Goal: Information Seeking & Learning: Check status

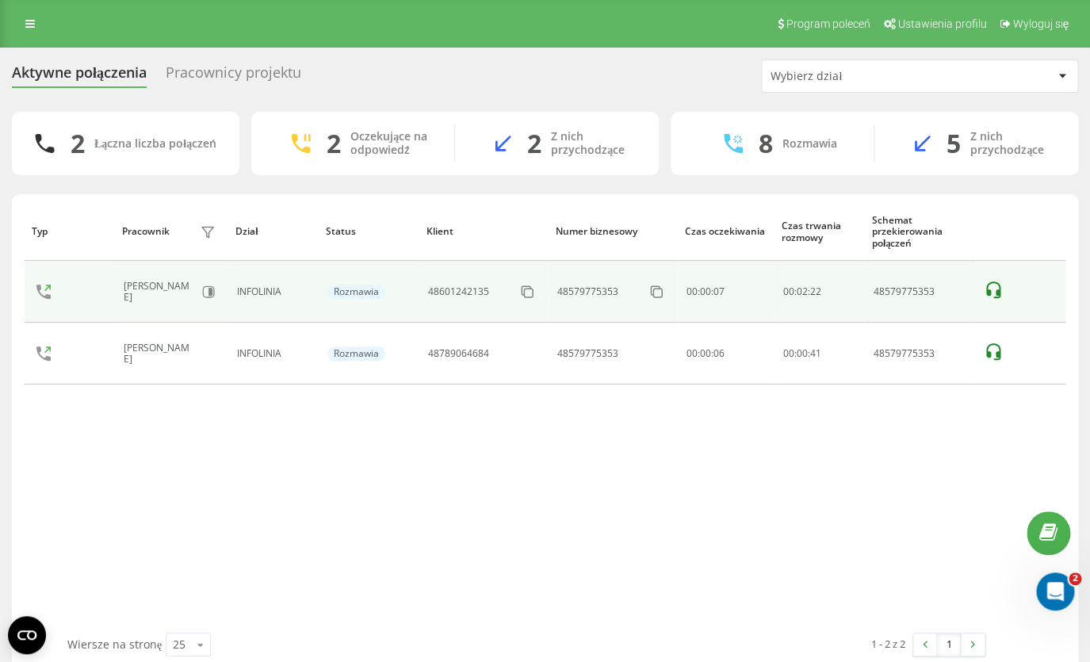
click at [996, 297] on icon at bounding box center [993, 289] width 14 height 17
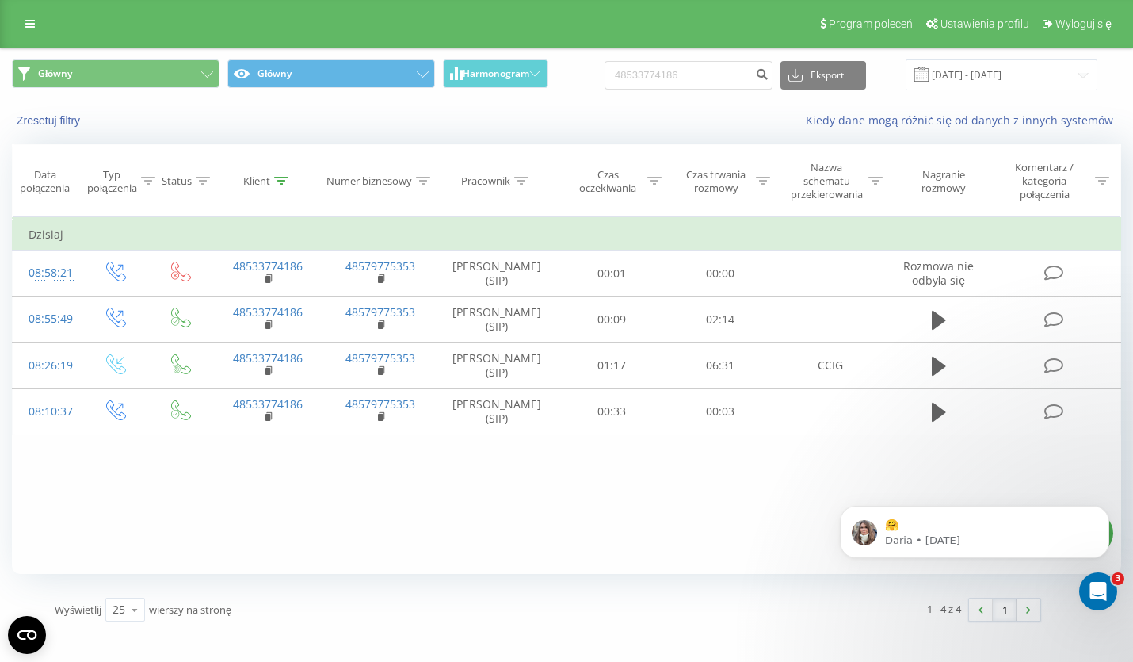
click at [711, 110] on div "Zresetuj filtry Kiedy dane mogą różnić się od danych z innych systemów" at bounding box center [567, 120] width 1132 height 38
click at [28, 26] on icon at bounding box center [30, 23] width 10 height 11
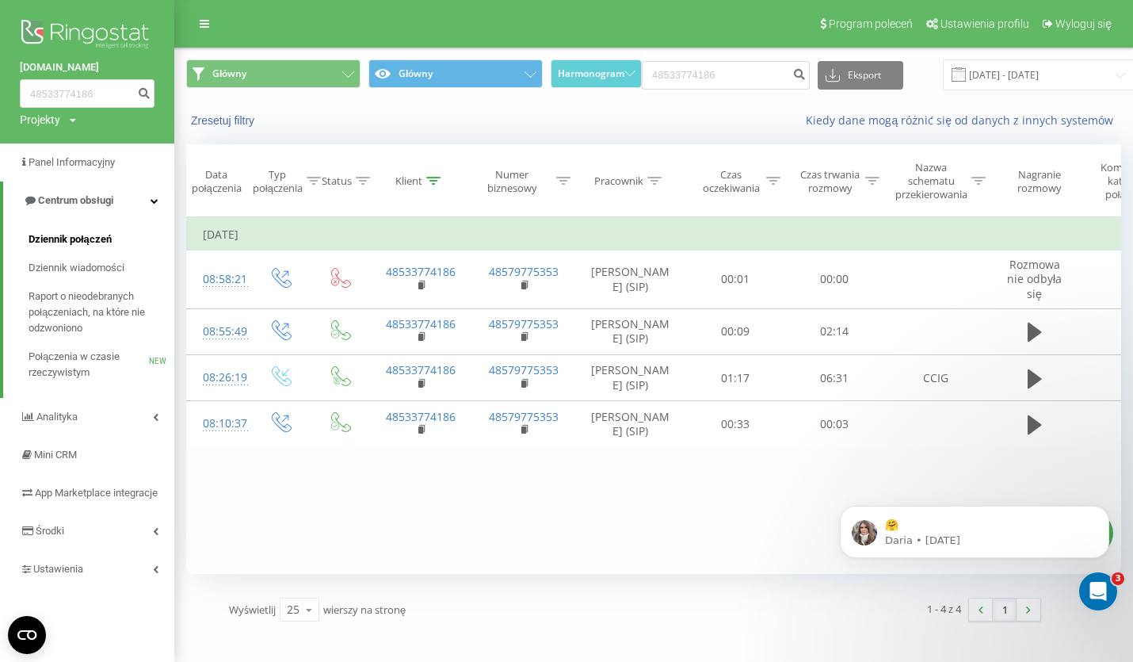
click at [66, 236] on span "Dziennik połączeń" at bounding box center [70, 239] width 83 height 16
click at [94, 242] on span "Dziennik połączeń" at bounding box center [70, 239] width 83 height 16
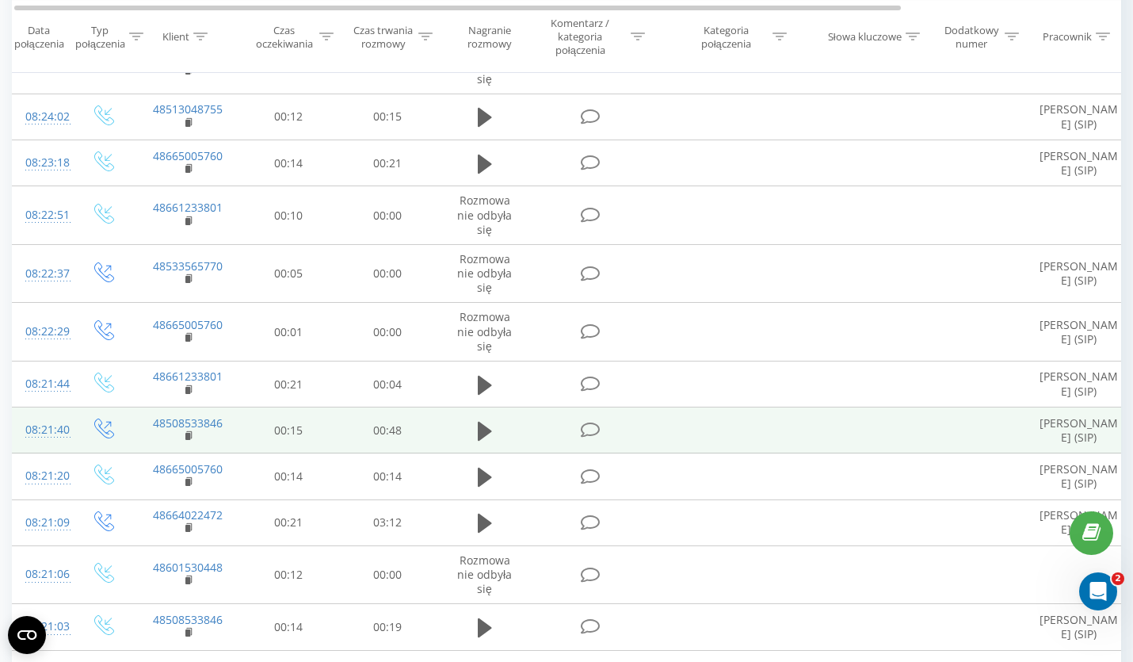
scroll to position [415, 0]
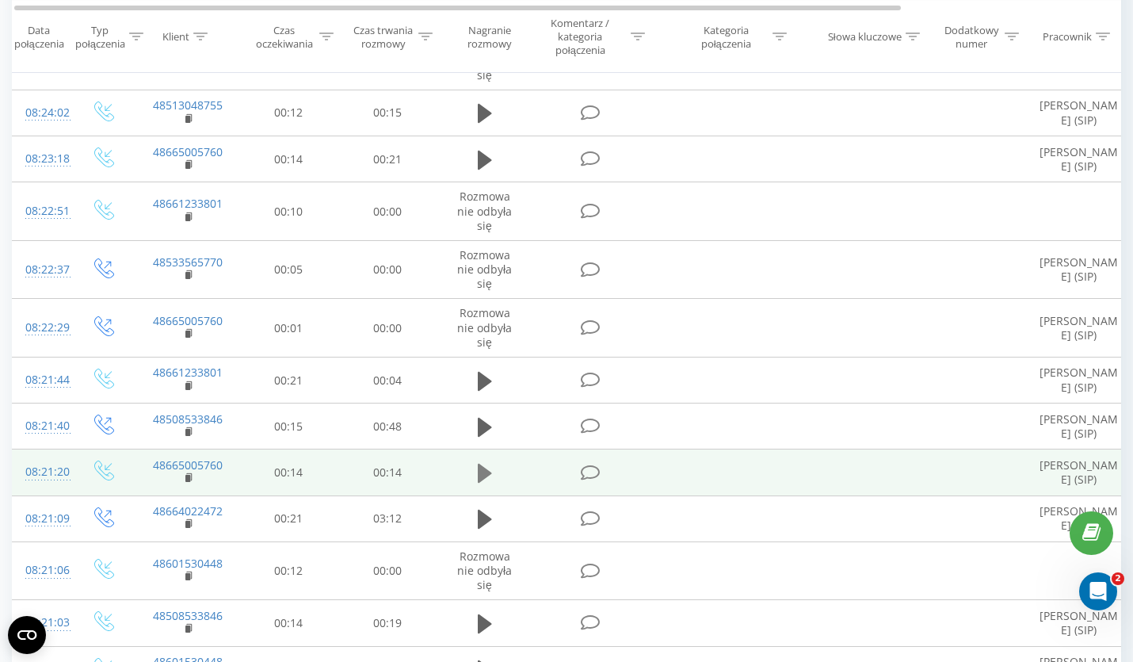
click at [483, 483] on icon at bounding box center [485, 473] width 14 height 19
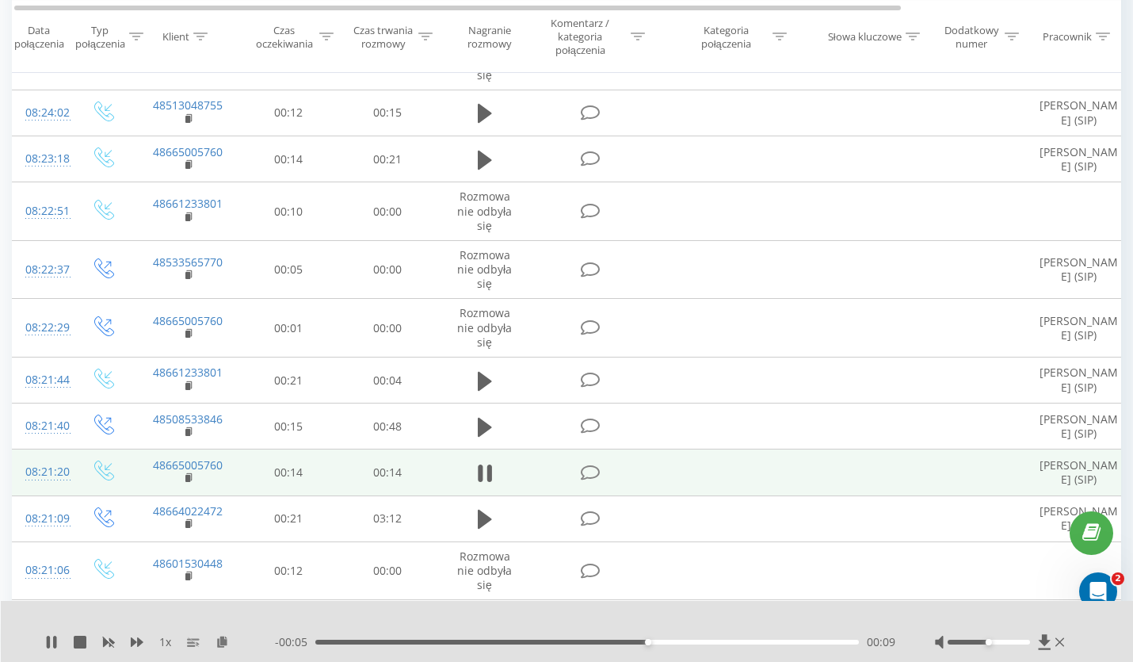
click at [483, 484] on icon at bounding box center [485, 473] width 14 height 22
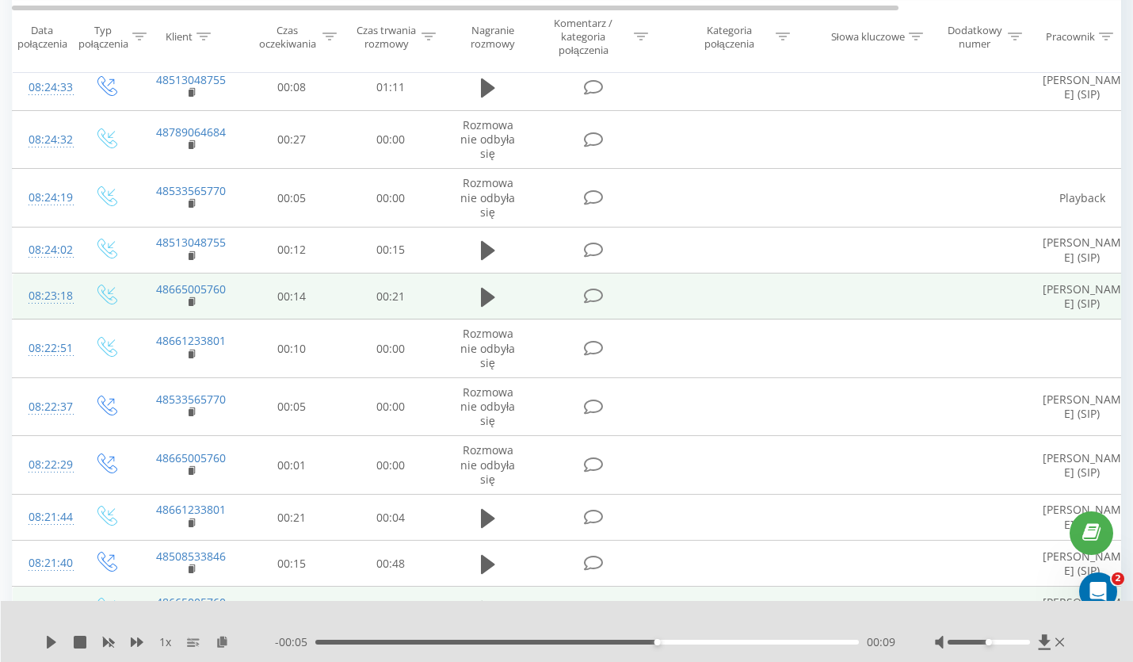
scroll to position [0, 0]
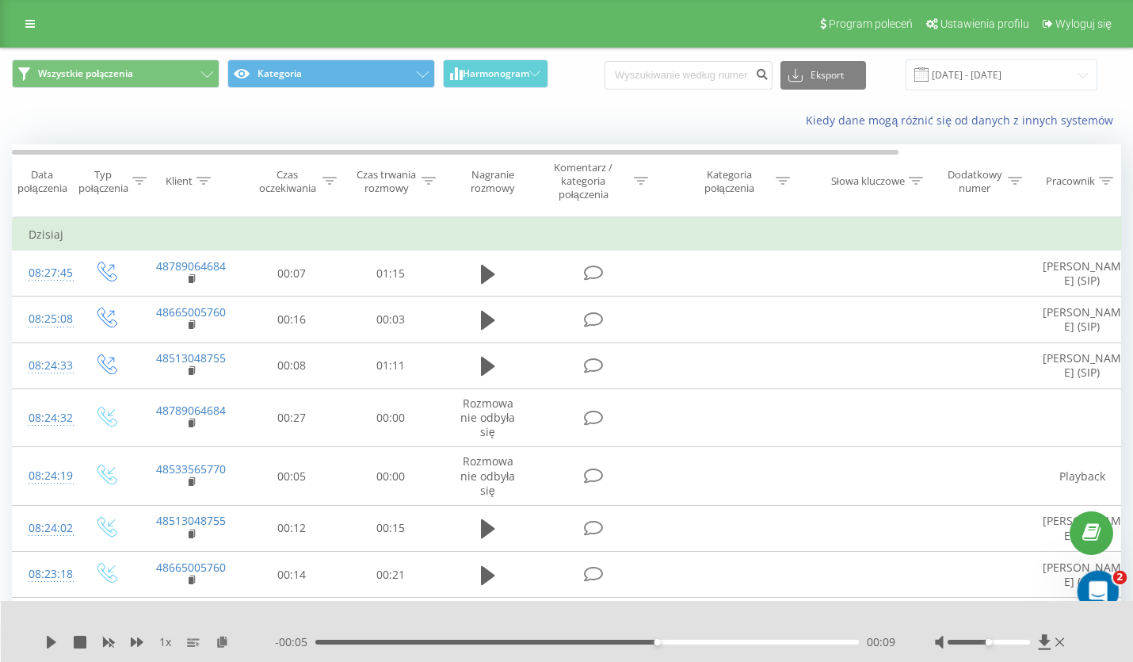
click at [1100, 581] on icon "Otwórz komunikator Intercom" at bounding box center [1096, 589] width 26 height 26
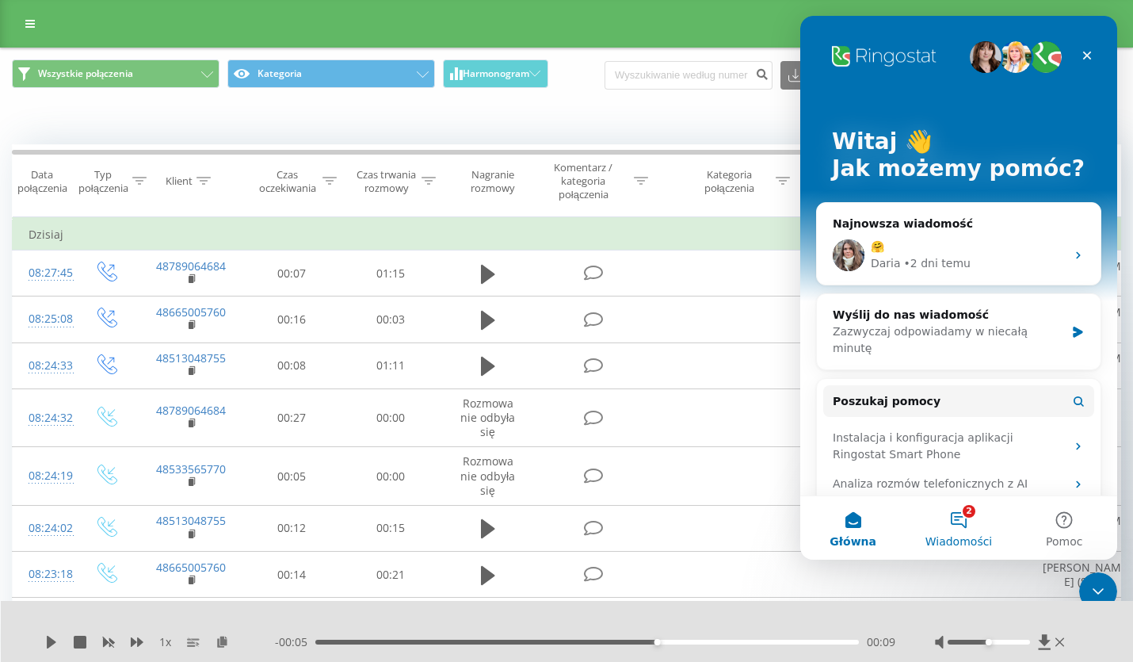
click at [972, 521] on button "2 Wiadomości" at bounding box center [958, 527] width 105 height 63
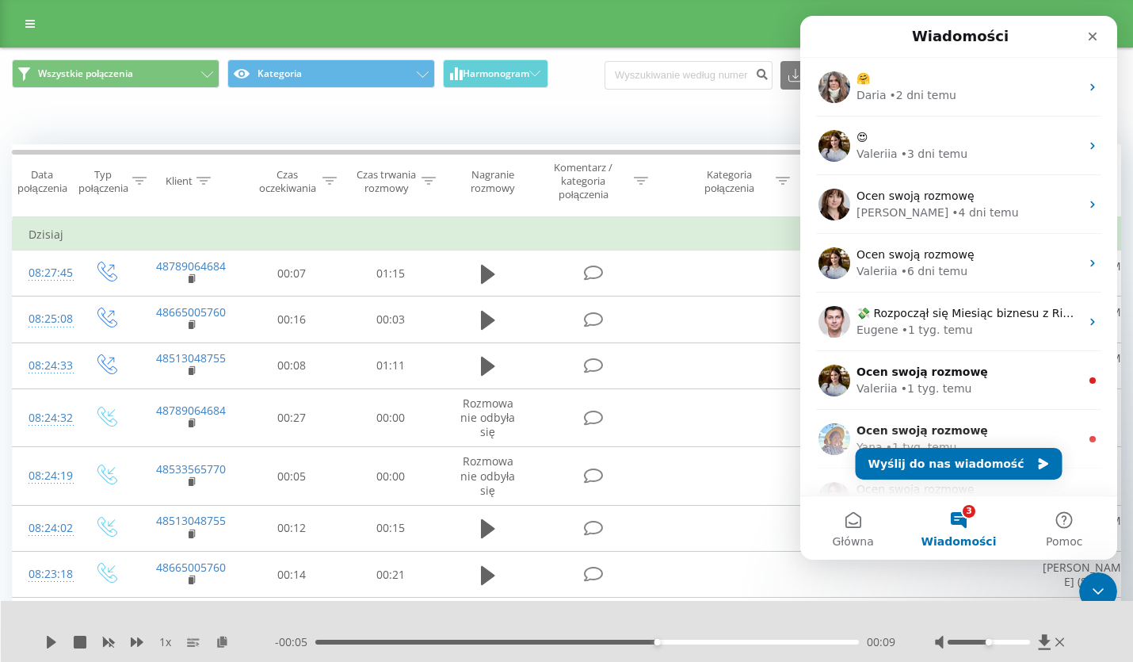
click at [600, 128] on div "Kiedy dane mogą różnić się od danych z innych systemów" at bounding box center [780, 121] width 708 height 16
click at [589, 112] on div "Kiedy dane mogą różnić się od danych z innych systemów" at bounding box center [567, 120] width 1132 height 38
click at [1095, 38] on icon "Zamknij" at bounding box center [1093, 36] width 13 height 13
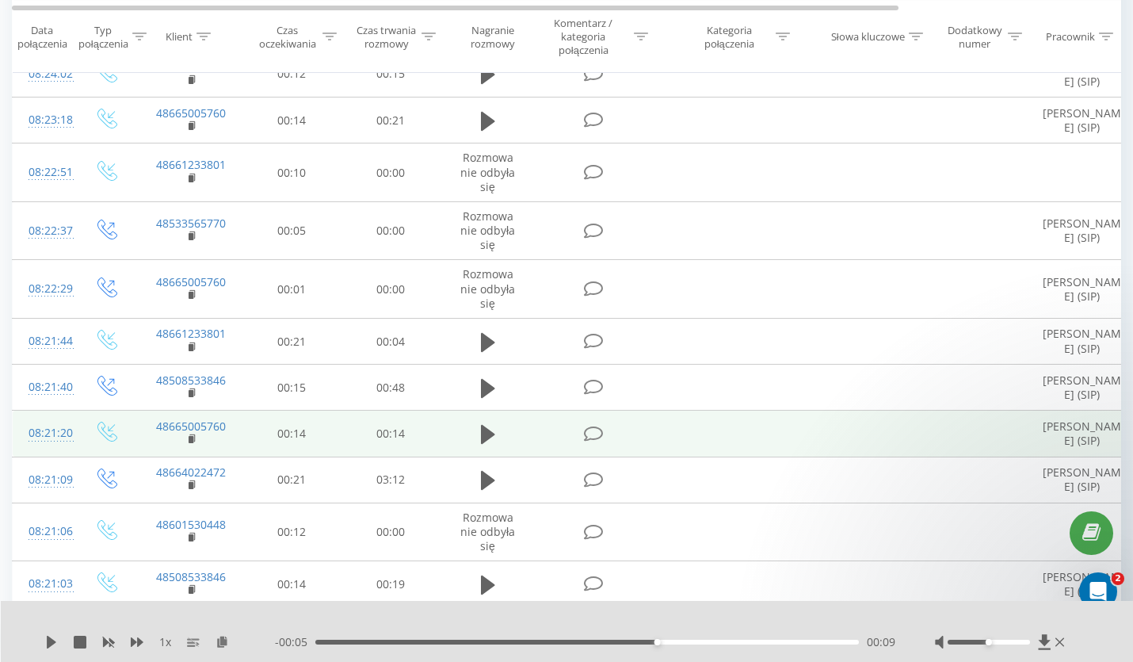
scroll to position [458, 0]
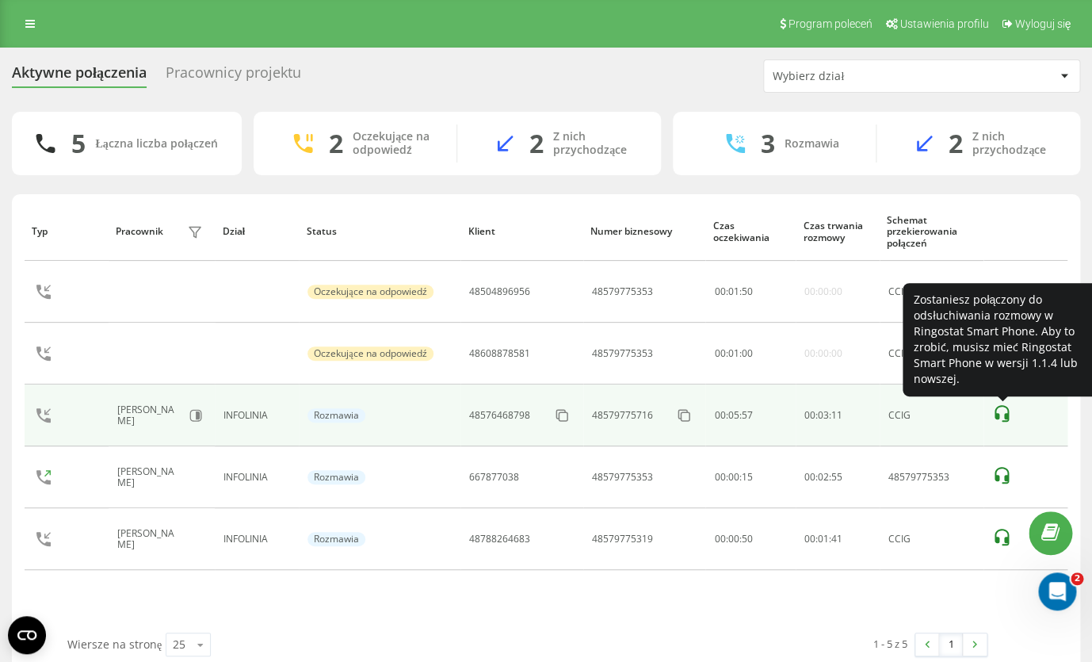
click at [993, 414] on icon at bounding box center [1001, 413] width 19 height 19
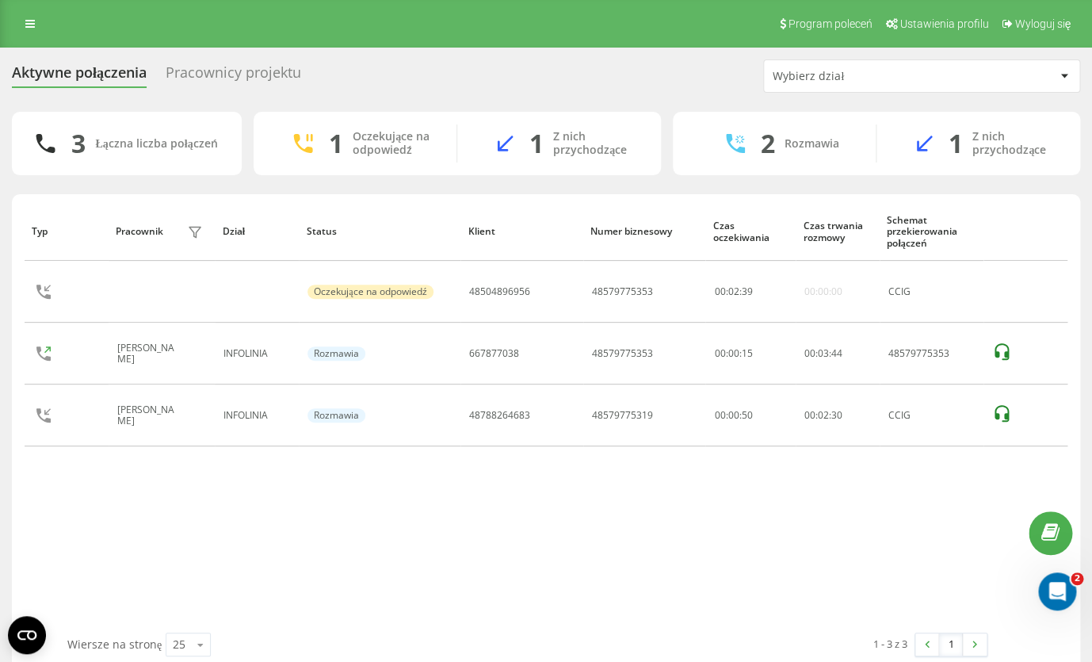
click at [1006, 418] on icon at bounding box center [1002, 413] width 14 height 17
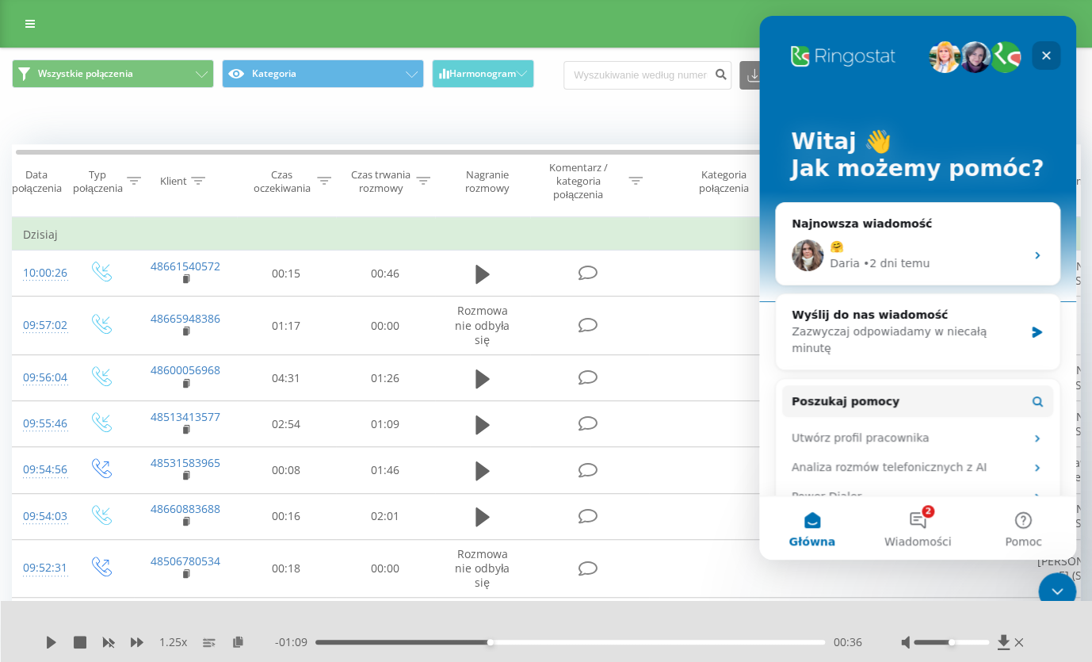
click at [1048, 57] on icon "Zamknij" at bounding box center [1046, 56] width 9 height 9
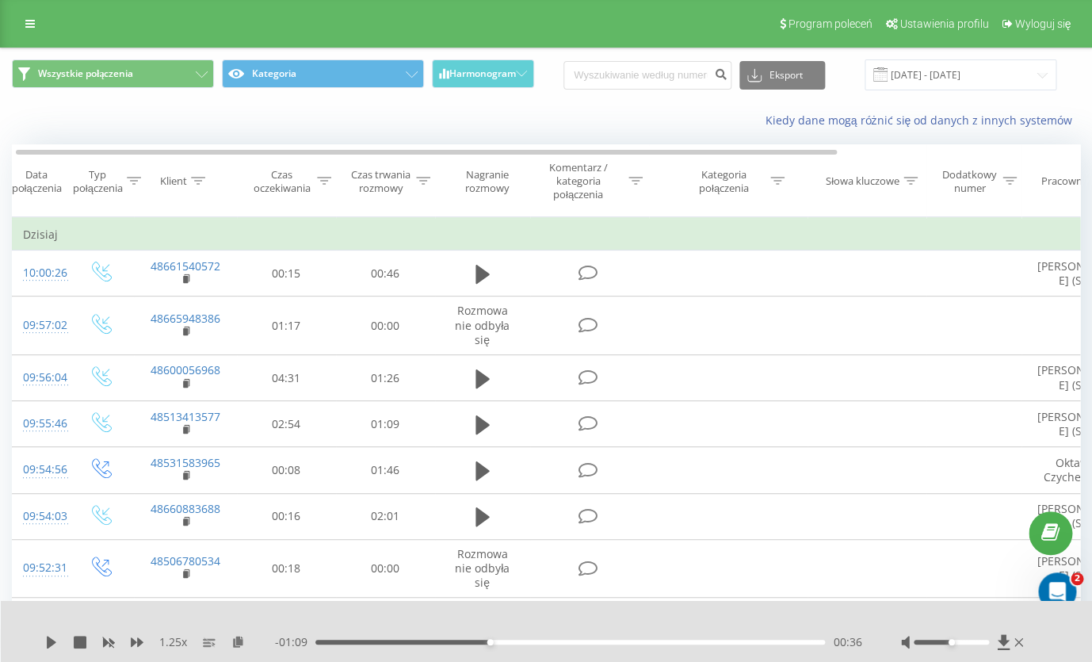
click at [595, 122] on div "Kiedy dane mogą różnić się od danych z innych systemów" at bounding box center [751, 121] width 682 height 16
click at [916, 67] on input "19.09.2025 - 19.09.2025" at bounding box center [961, 74] width 192 height 31
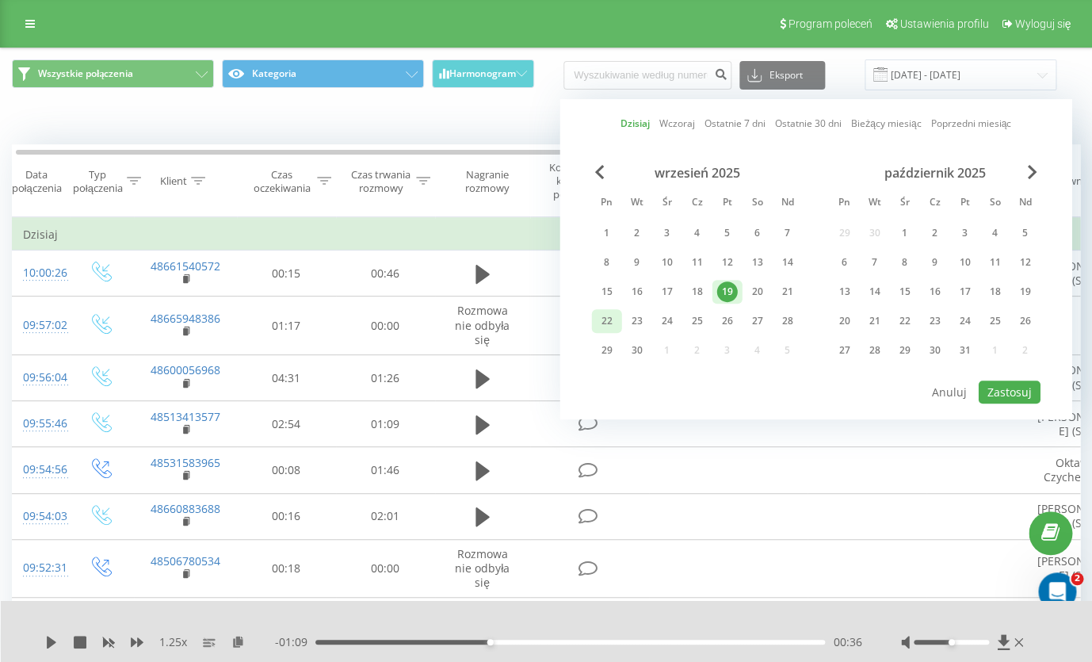
click at [609, 325] on div "22" at bounding box center [607, 321] width 21 height 21
click at [923, 78] on input "19.09.2025 - 19.09.2025" at bounding box center [961, 74] width 192 height 31
click at [613, 327] on div "22" at bounding box center [607, 321] width 21 height 21
click at [1014, 387] on button "Zastosuj" at bounding box center [1010, 391] width 62 height 23
type input "[DATE] - [DATE]"
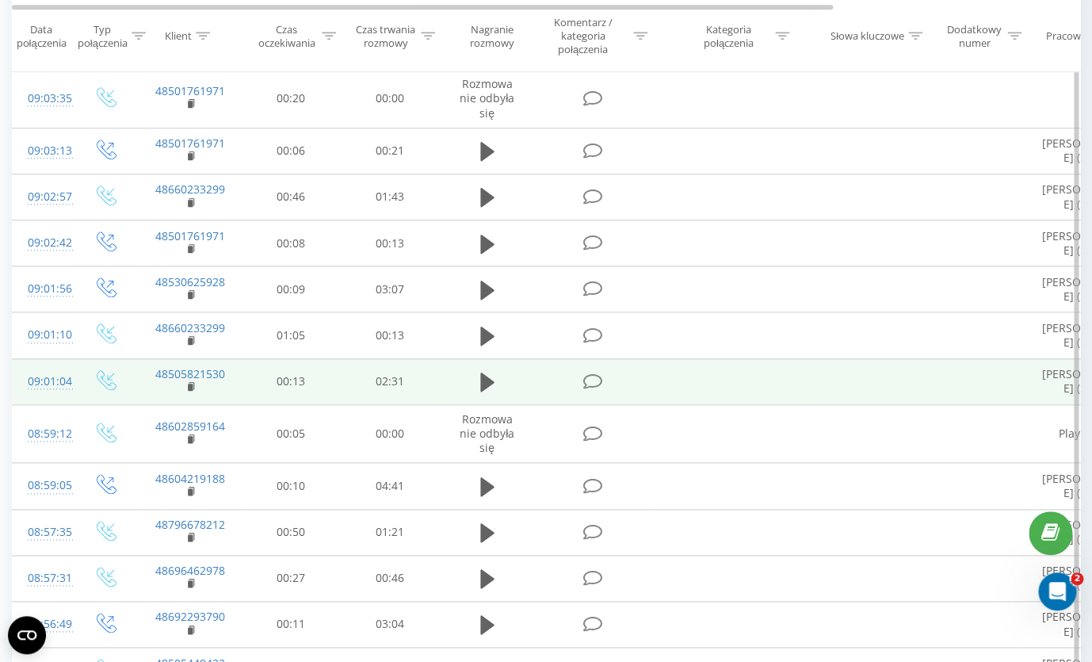
scroll to position [0, 1]
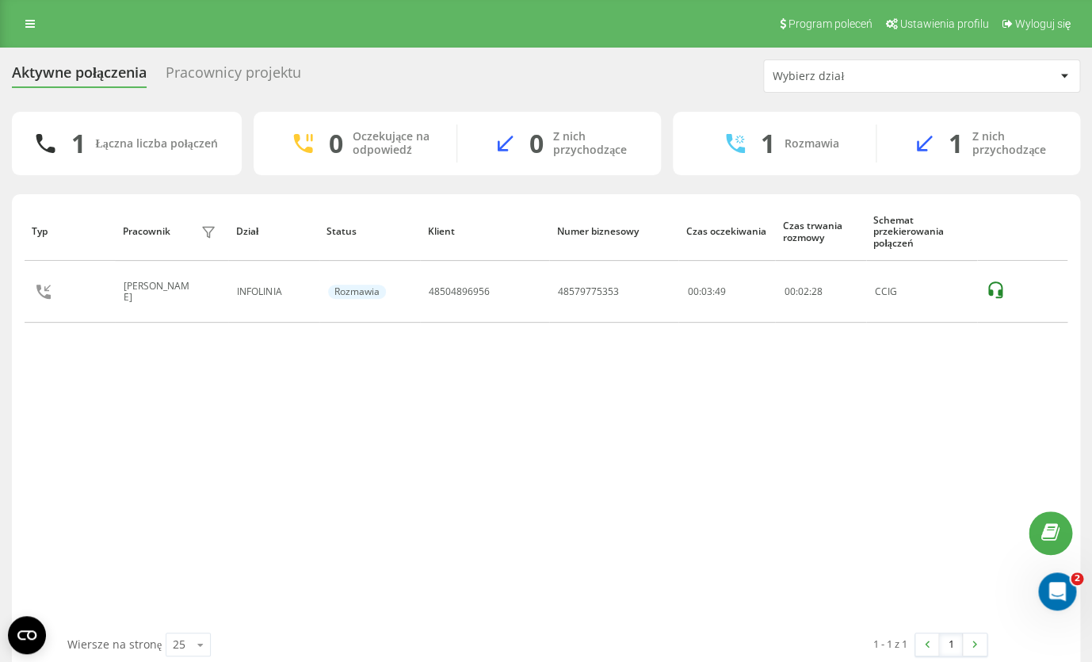
click at [336, 470] on div "Typ Pracownik filtra Dział Status Klient Numer biznesowy Czas oczekiwania Czas …" at bounding box center [546, 417] width 1043 height 430
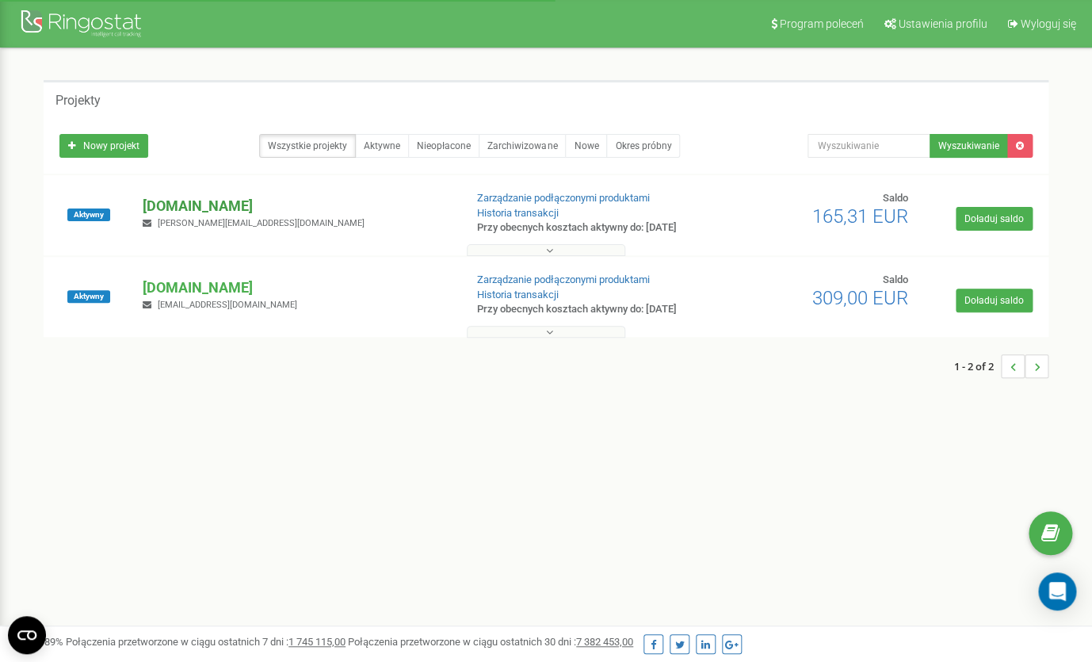
click at [189, 211] on p "[DOMAIN_NAME]" at bounding box center [297, 206] width 308 height 21
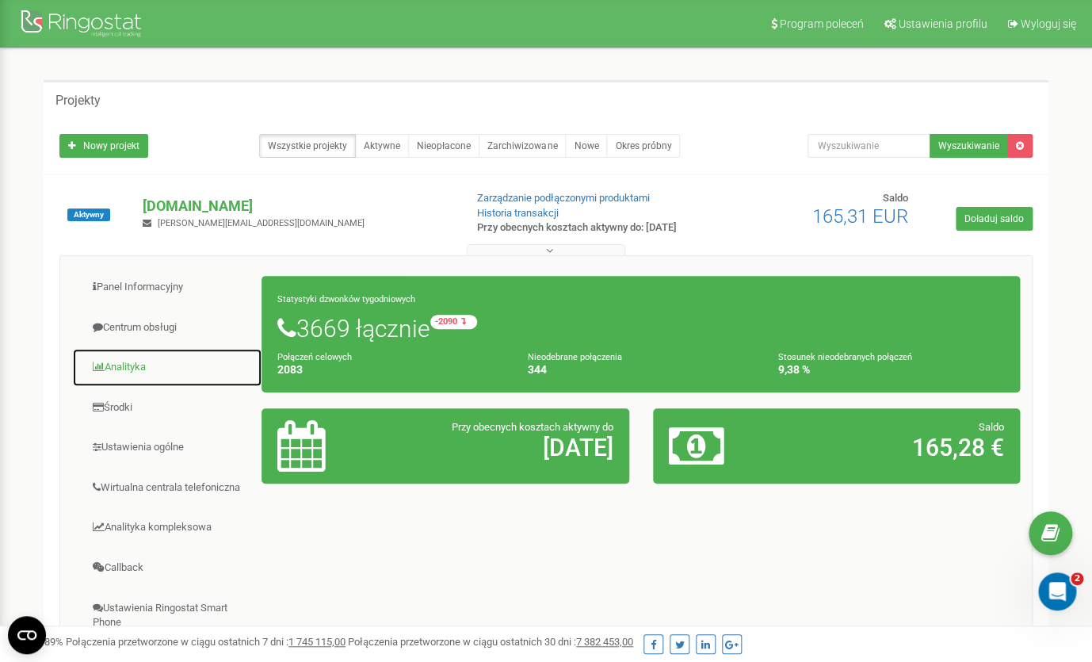
click at [122, 359] on link "Analityka" at bounding box center [167, 367] width 190 height 39
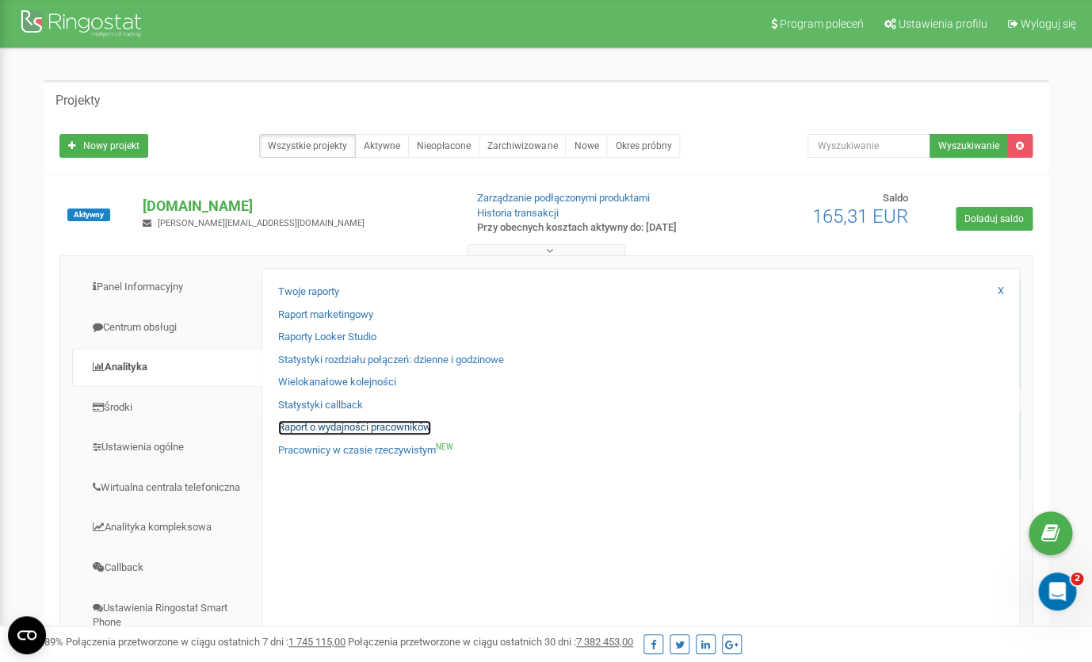
click at [398, 431] on link "Raport o wydajności pracowników" at bounding box center [354, 427] width 153 height 15
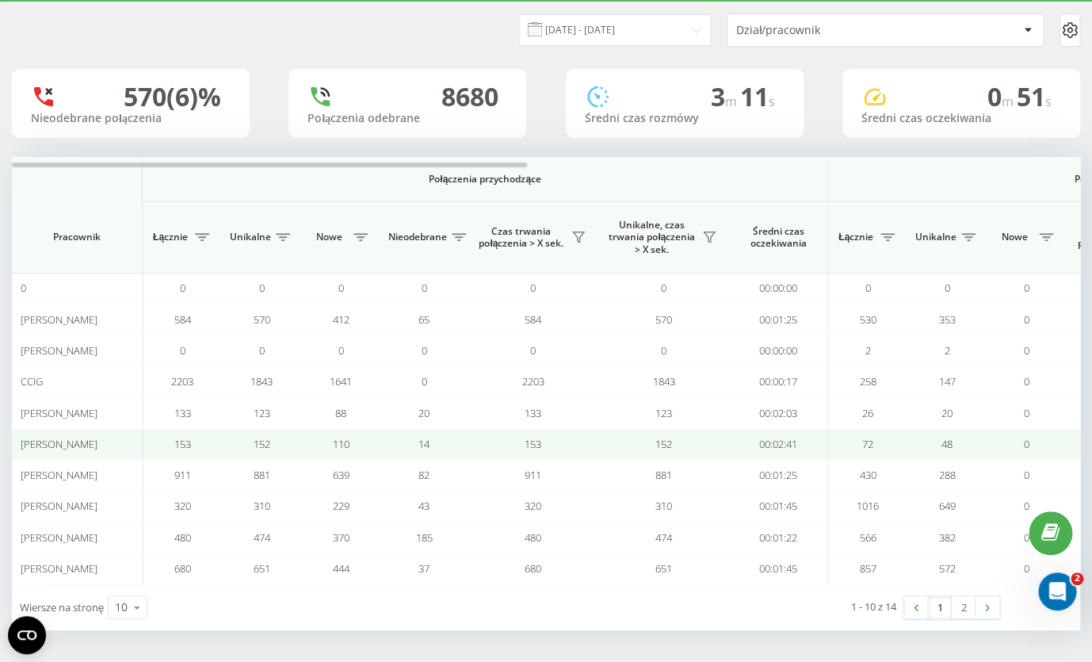
scroll to position [0, 20]
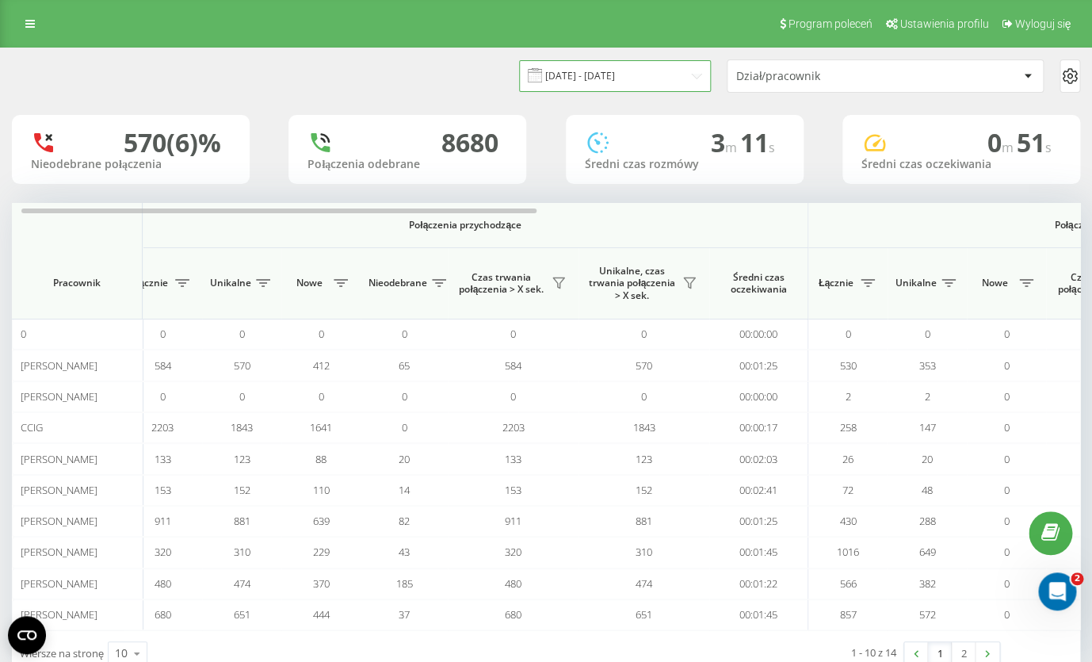
click at [563, 83] on input "[DATE] - [DATE]" at bounding box center [615, 75] width 192 height 31
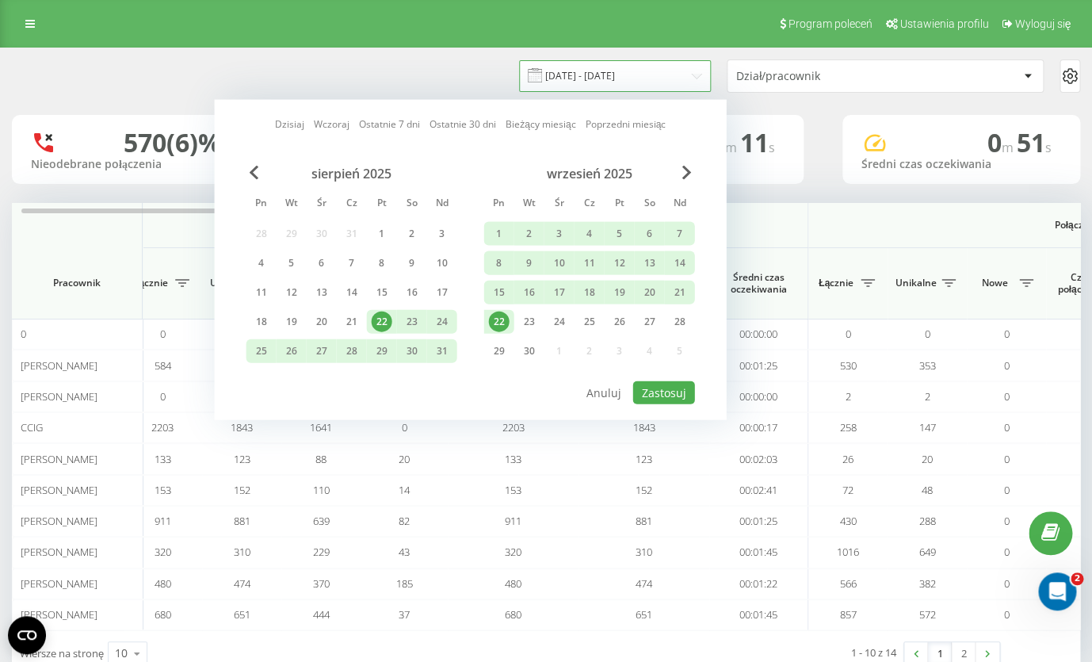
click at [571, 74] on input "[DATE] - [DATE]" at bounding box center [615, 75] width 192 height 31
click at [498, 318] on div "22" at bounding box center [499, 321] width 21 height 21
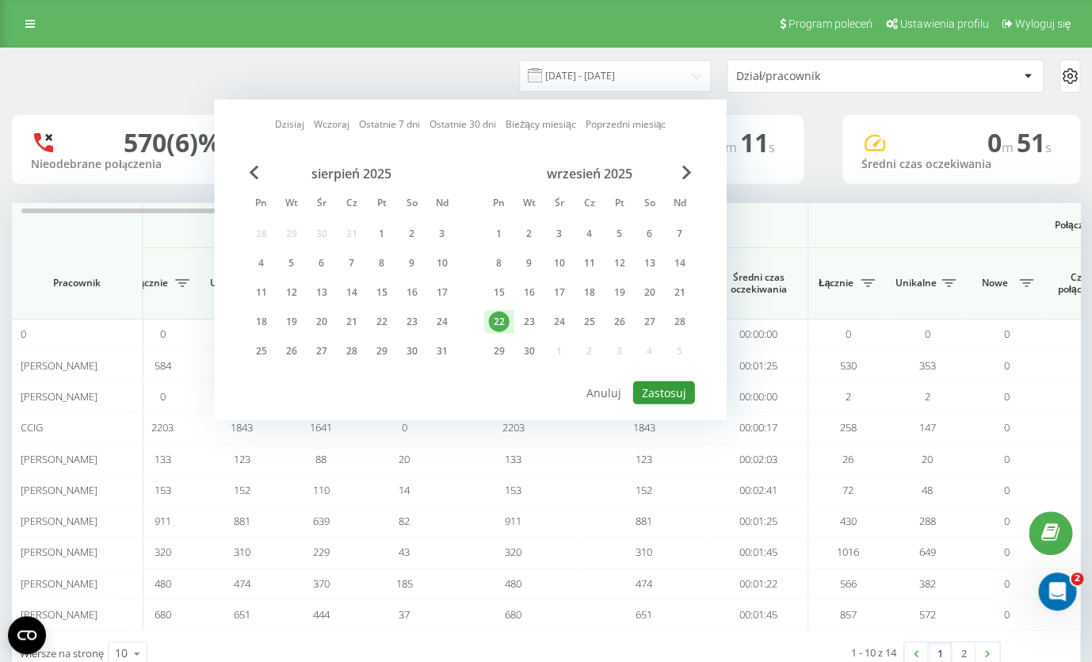
click at [660, 395] on button "Zastosuj" at bounding box center [664, 392] width 62 height 23
type input "[DATE] - [DATE]"
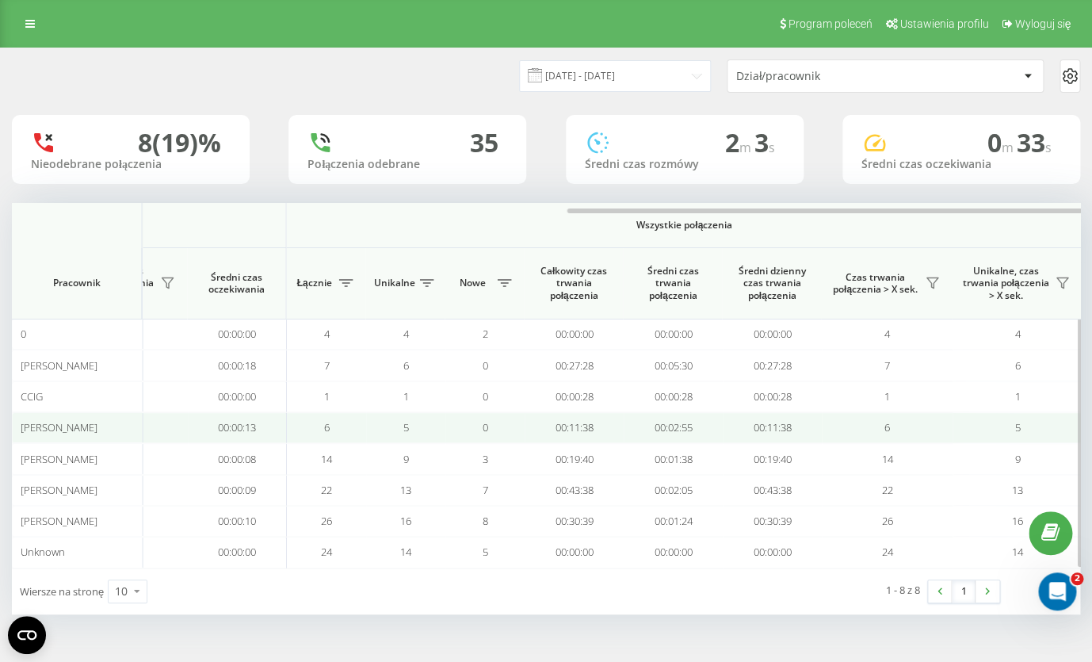
scroll to position [0, 1143]
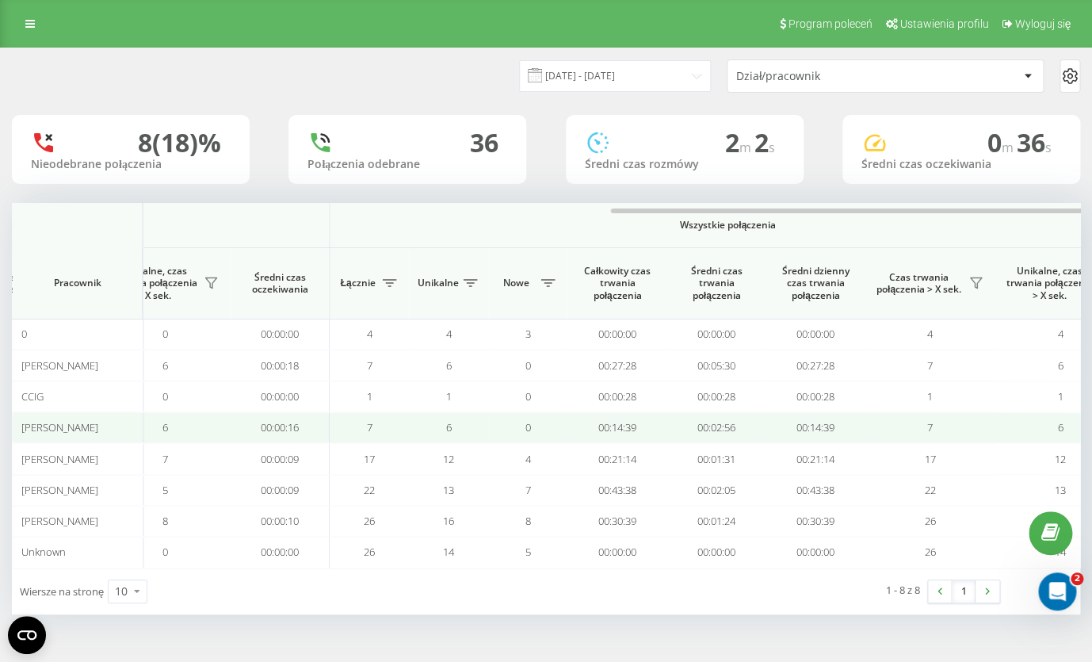
scroll to position [0, 1143]
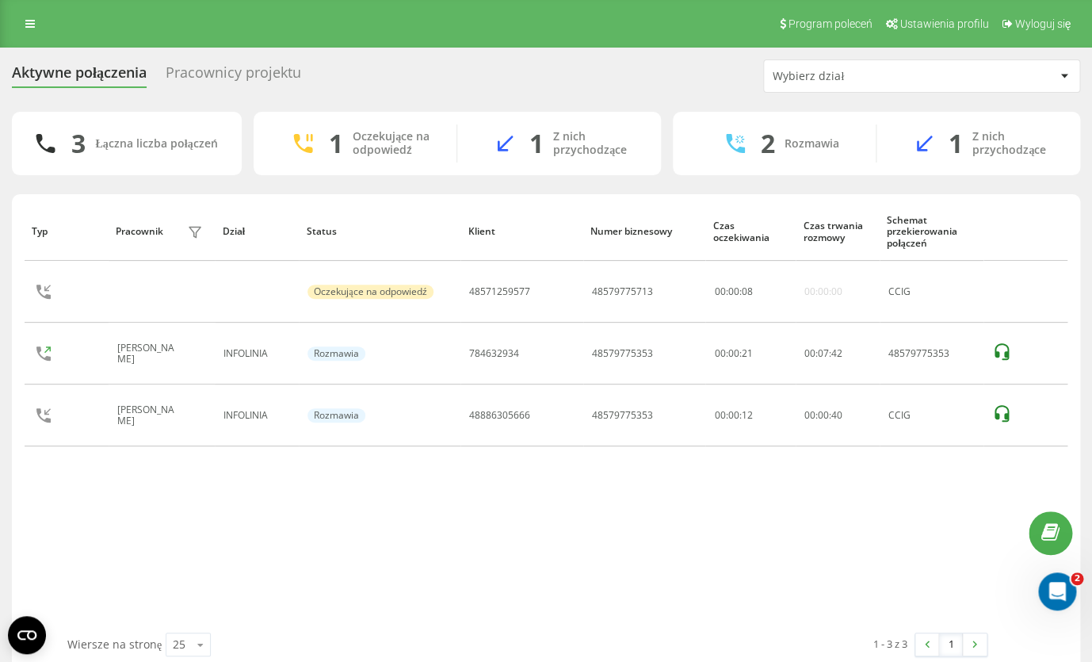
click at [352, 516] on div "Typ Pracownik filtra Dział Status Klient Numer biznesowy Czas oczekiwania Czas …" at bounding box center [546, 417] width 1043 height 430
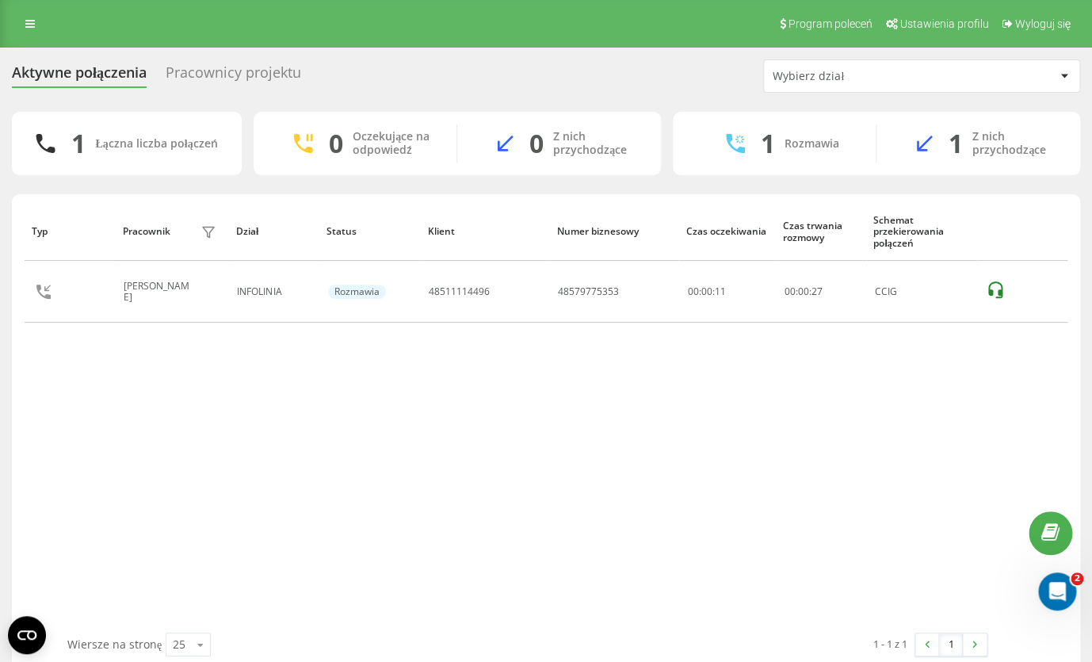
click at [136, 344] on div "Typ Pracownik filtra Dział Status Klient Numer biznesowy Czas oczekiwania Czas …" at bounding box center [546, 417] width 1043 height 430
click at [384, 467] on div "Typ Pracownik filtra Dział Status Klient Numer biznesowy Czas oczekiwania Czas …" at bounding box center [546, 417] width 1043 height 430
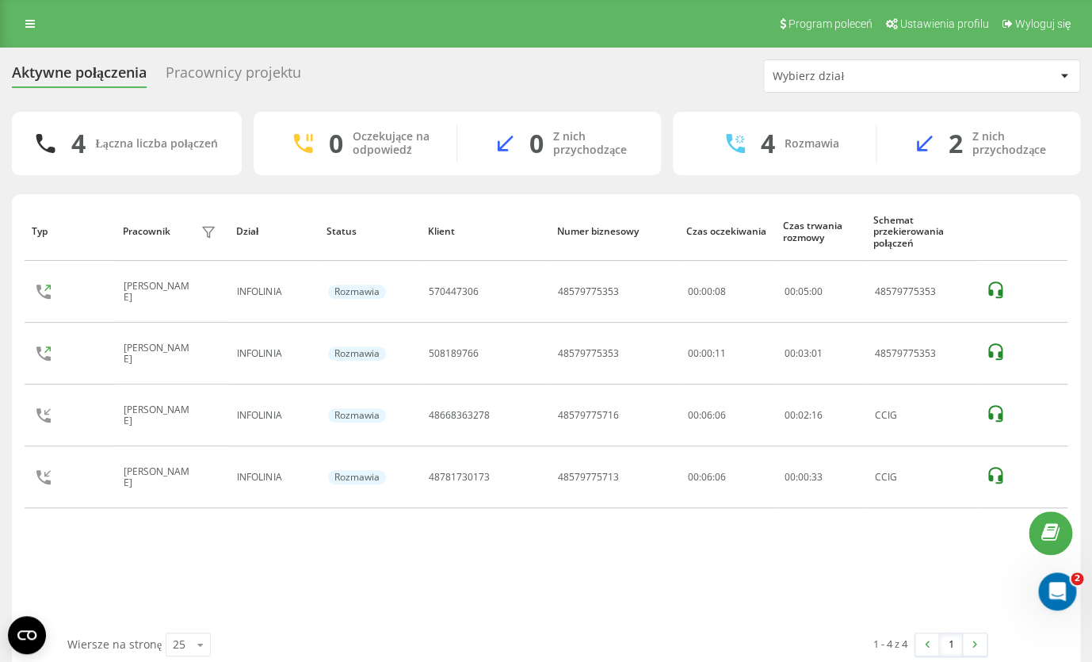
click at [269, 586] on div "Typ Pracownik filtra Dział Status Klient Numer biznesowy Czas oczekiwania Czas …" at bounding box center [546, 417] width 1043 height 430
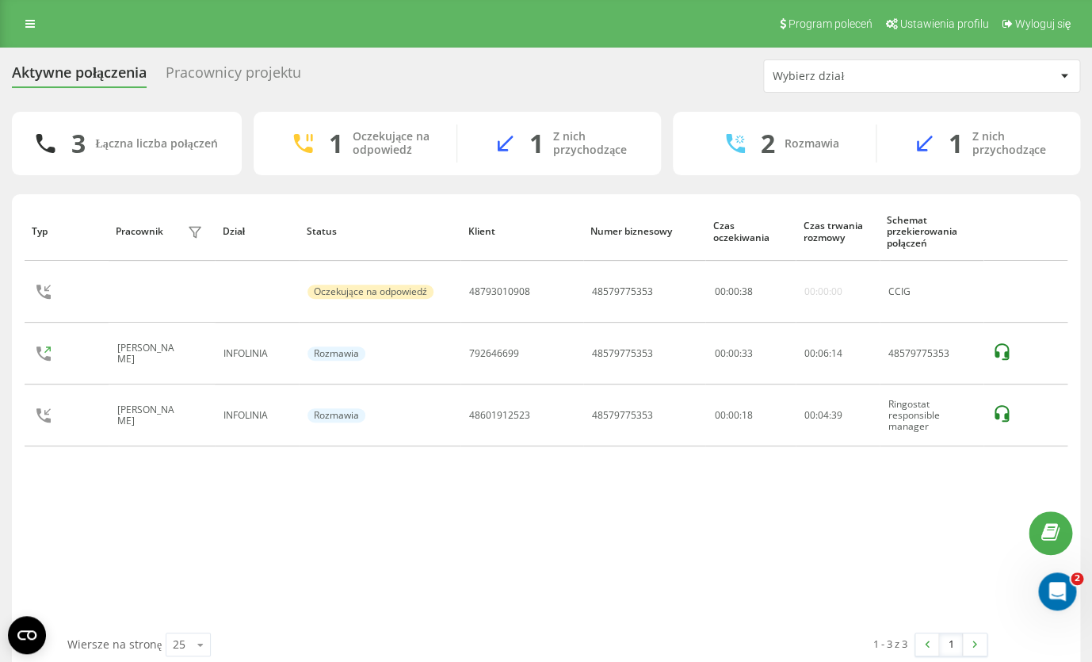
click at [300, 554] on div "Typ Pracownik filtra Dział Status Klient Numer biznesowy Czas oczekiwania Czas …" at bounding box center [546, 417] width 1043 height 430
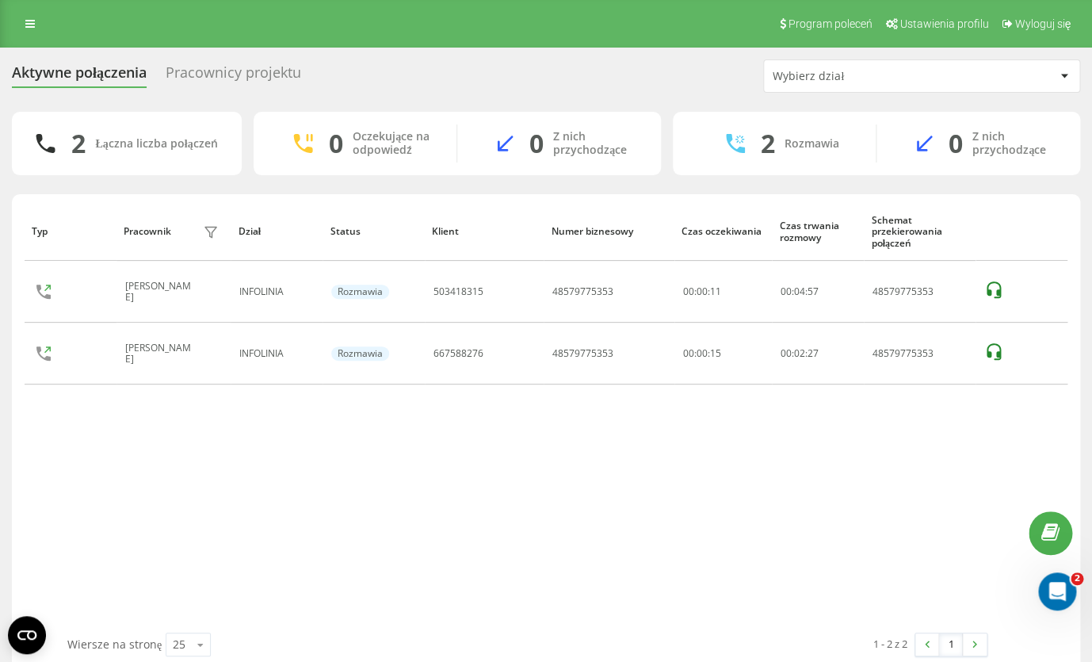
click at [613, 66] on div "Aktywne połączenia Pracownicy projektu Wybierz dział" at bounding box center [546, 75] width 1068 height 33
